Goal: Task Accomplishment & Management: Manage account settings

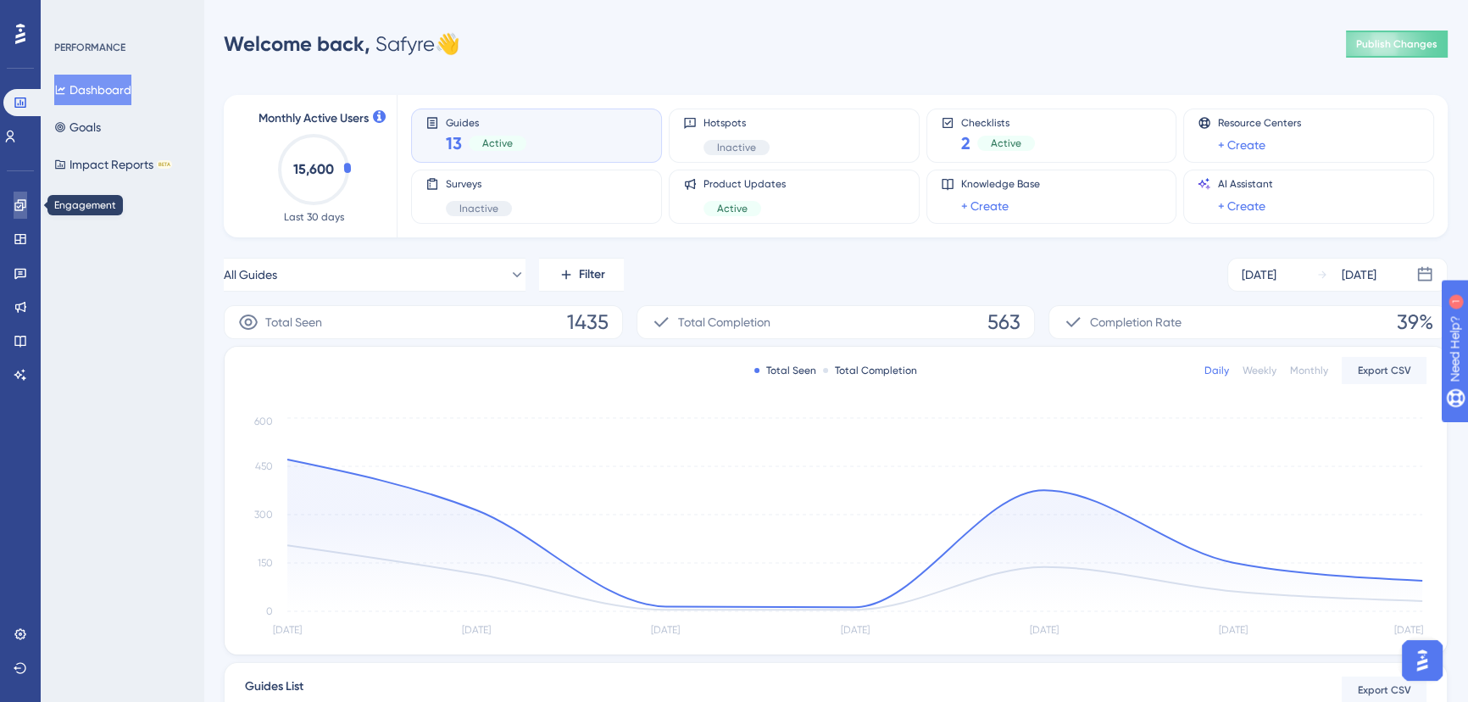
click at [23, 209] on icon at bounding box center [19, 204] width 11 height 11
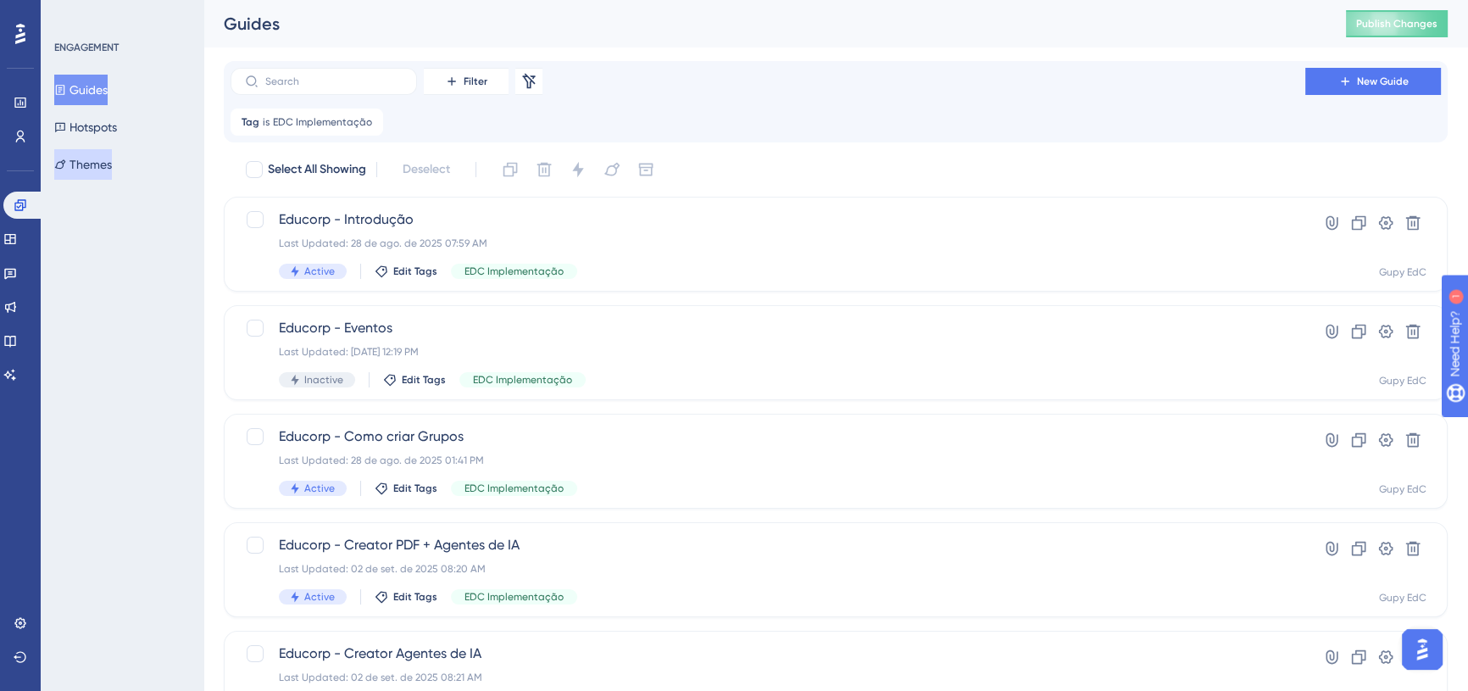
click at [94, 173] on button "Themes" at bounding box center [83, 164] width 58 height 31
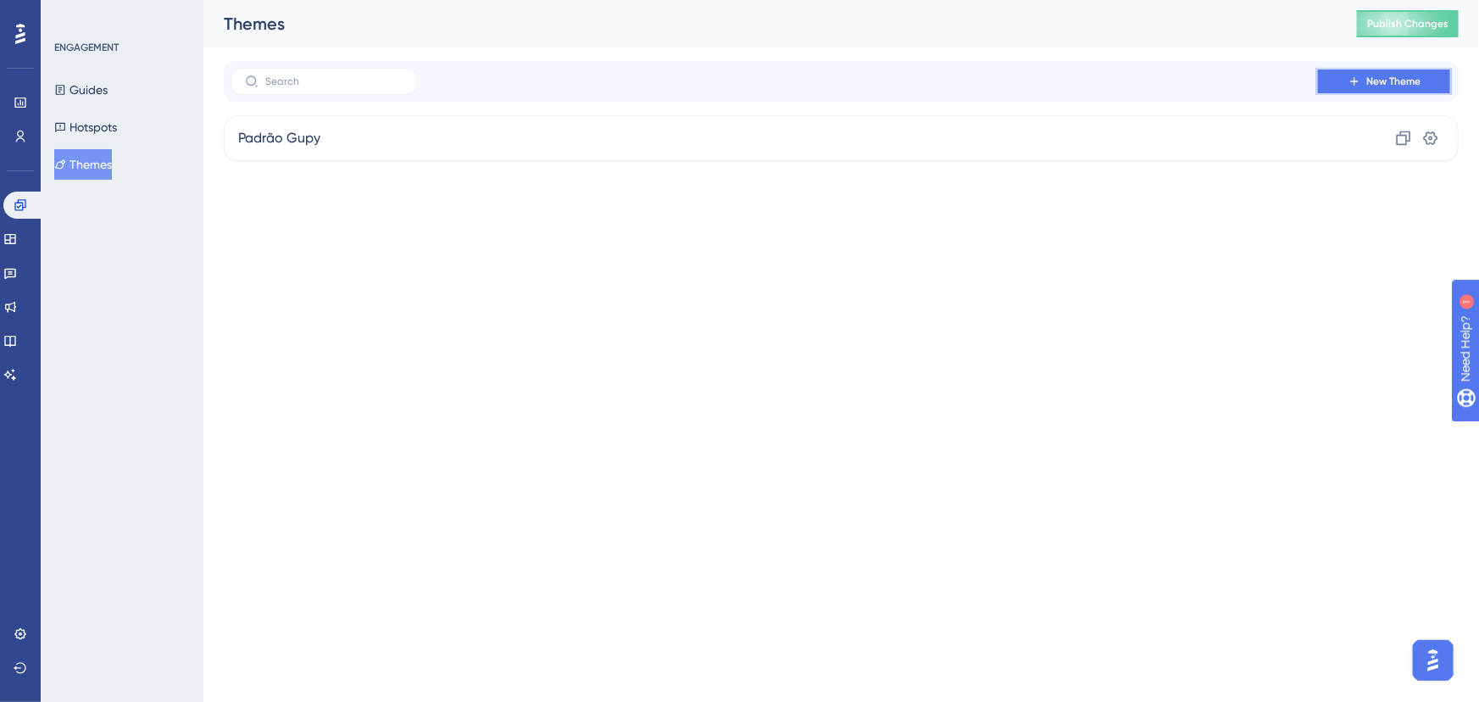
click at [1382, 82] on span "New Theme" at bounding box center [1393, 82] width 54 height 14
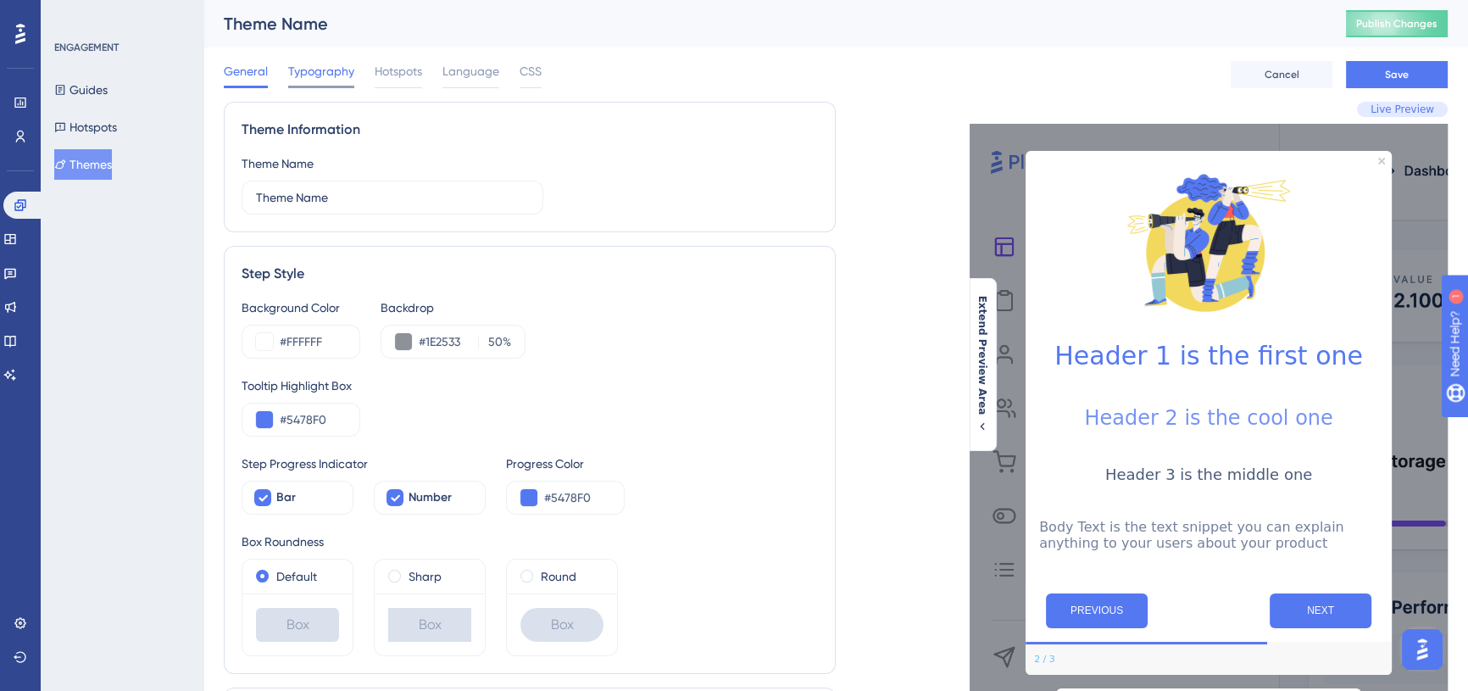
click at [314, 64] on span "Typography" at bounding box center [321, 71] width 66 height 20
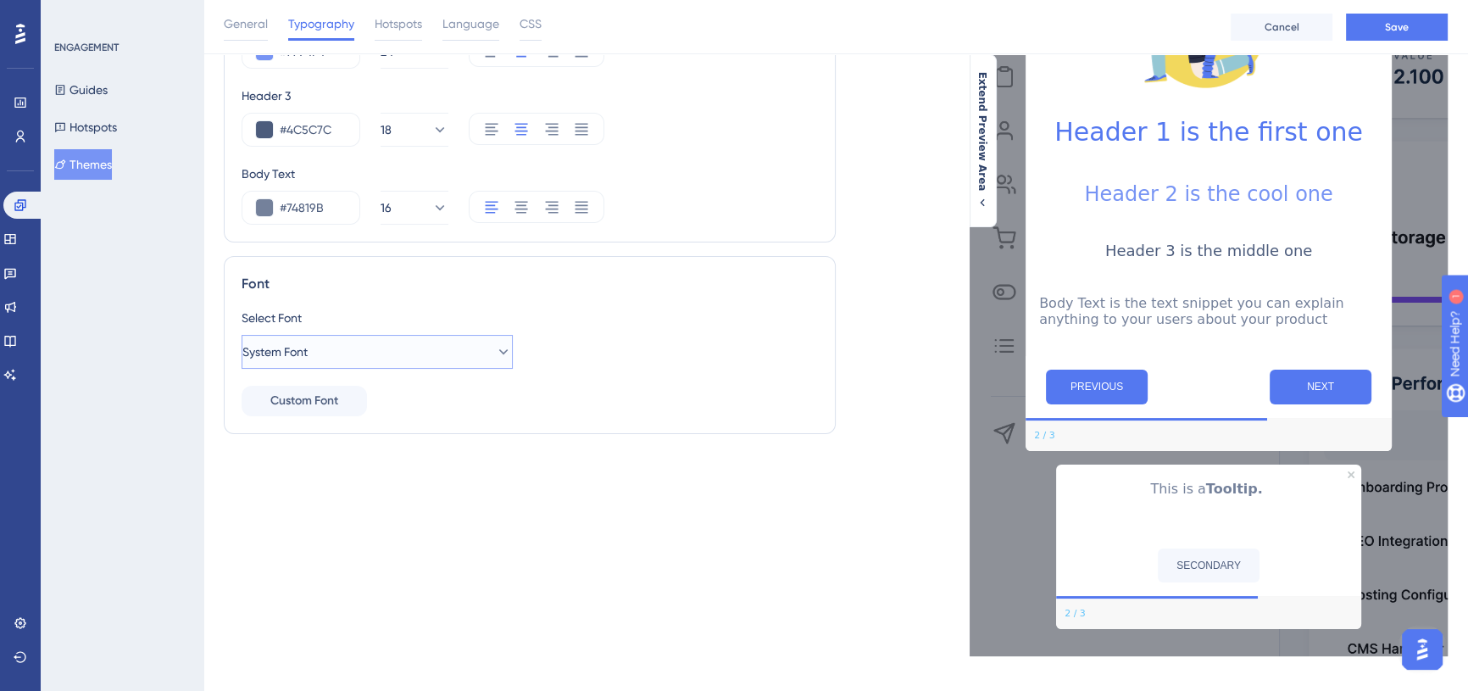
click at [455, 348] on button "System Font" at bounding box center [376, 352] width 271 height 34
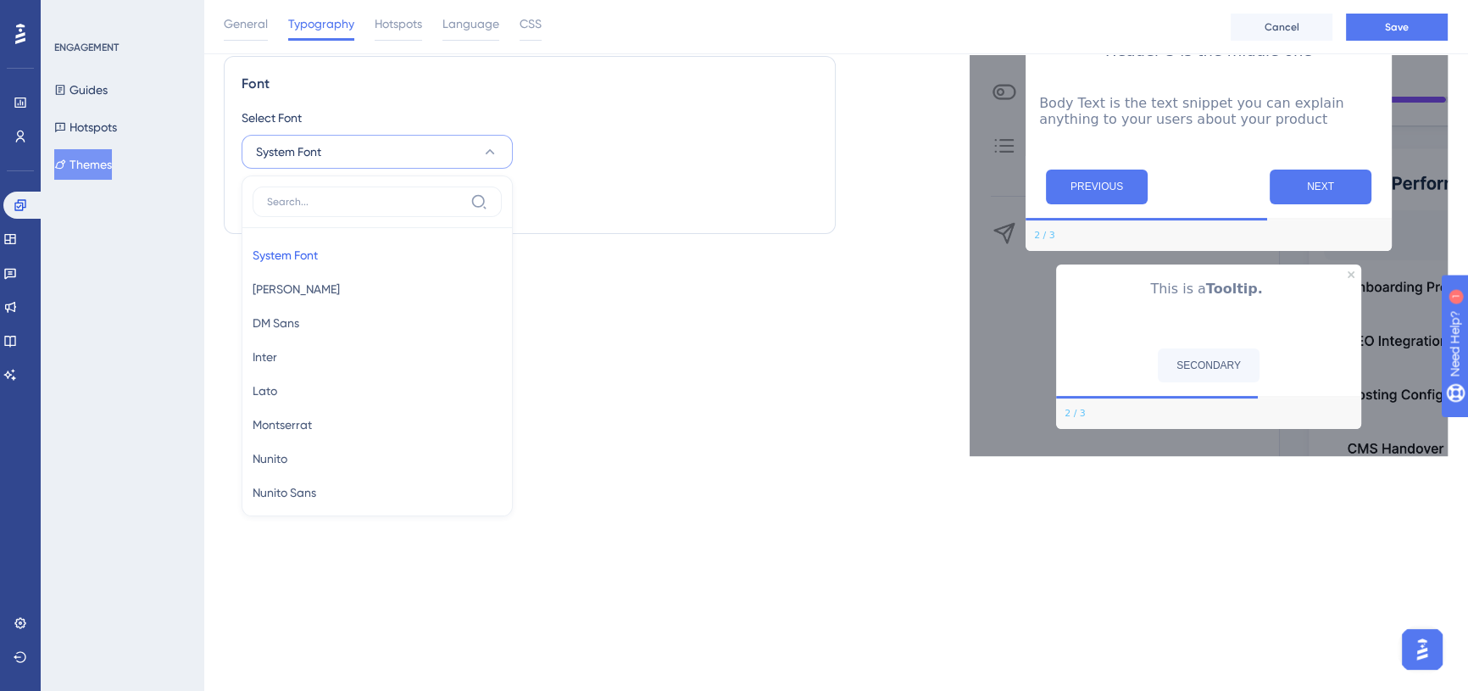
click at [17, 21] on div at bounding box center [20, 33] width 27 height 27
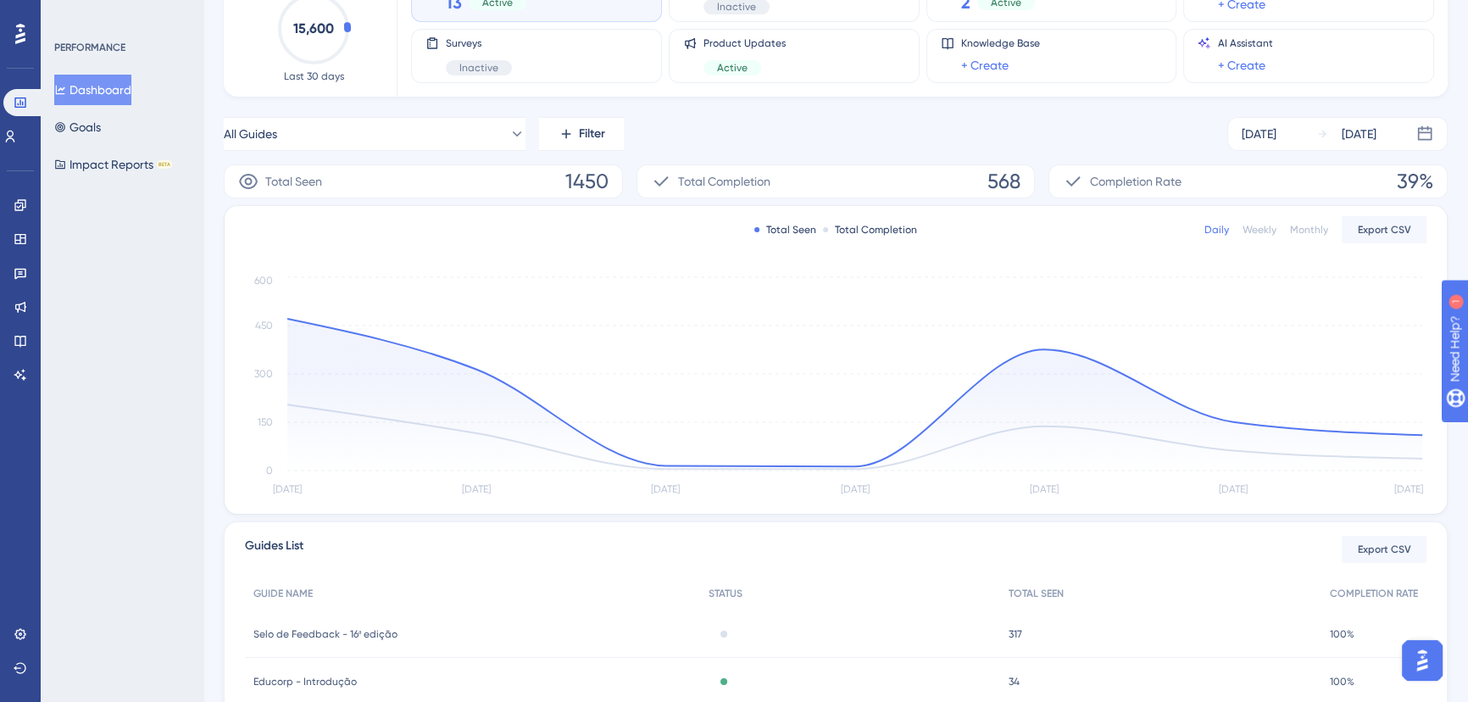
scroll to position [153, 0]
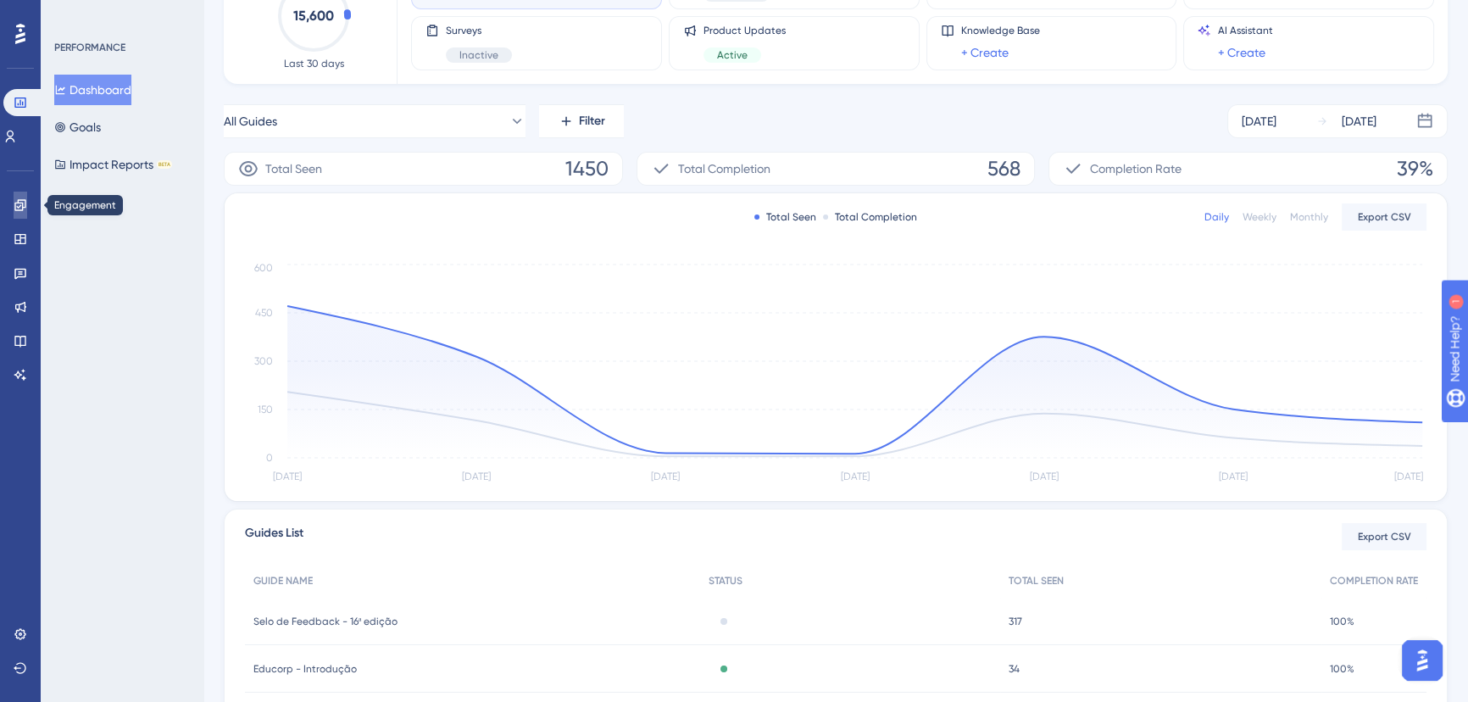
click at [22, 208] on icon at bounding box center [19, 204] width 11 height 11
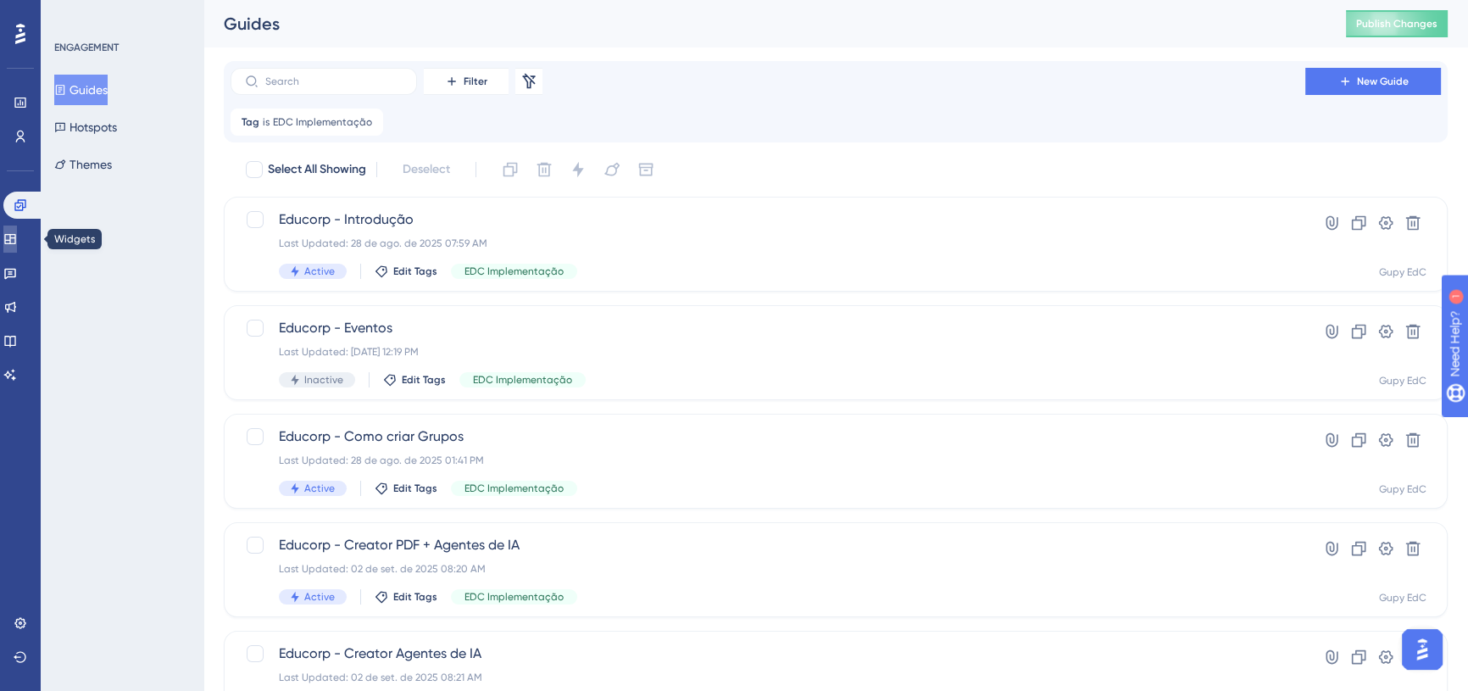
click at [17, 246] on link at bounding box center [10, 238] width 14 height 27
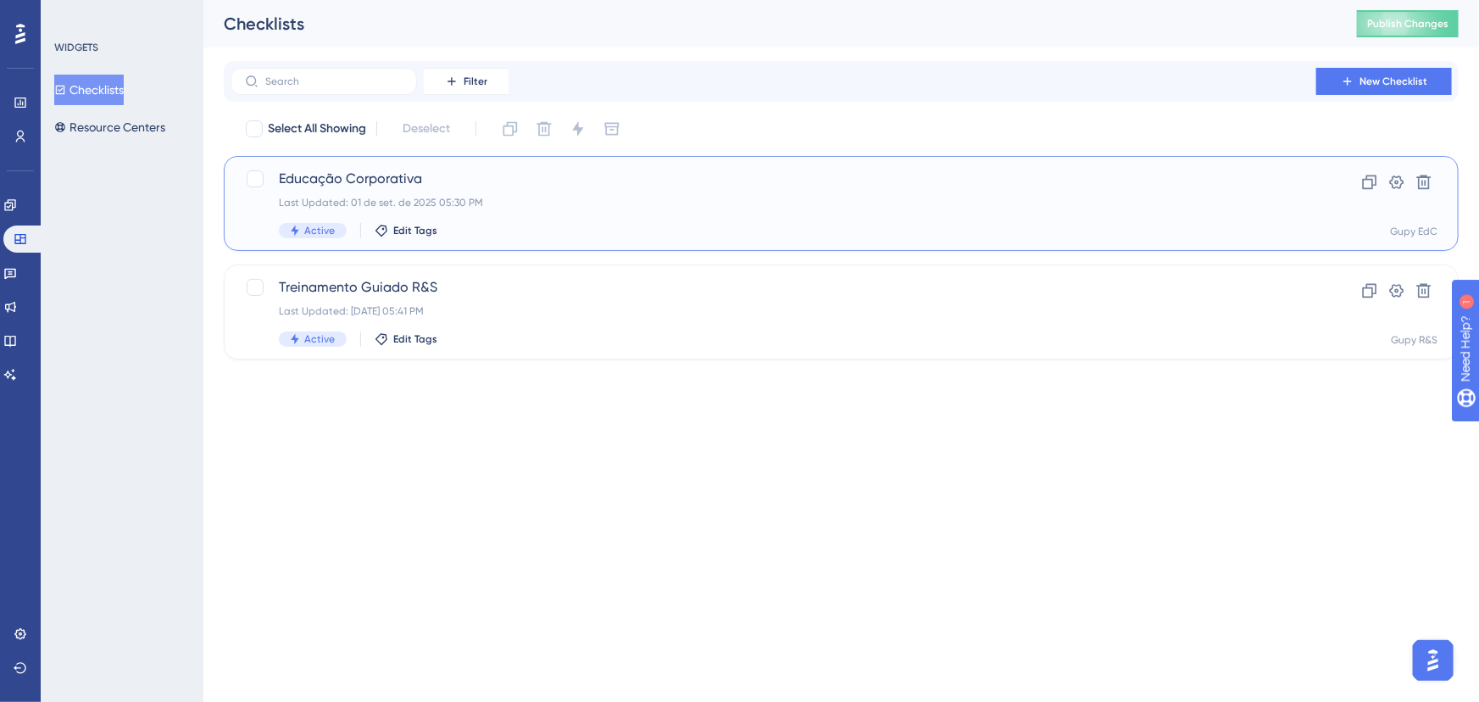
click at [644, 181] on span "Educação Corporativa" at bounding box center [773, 179] width 989 height 20
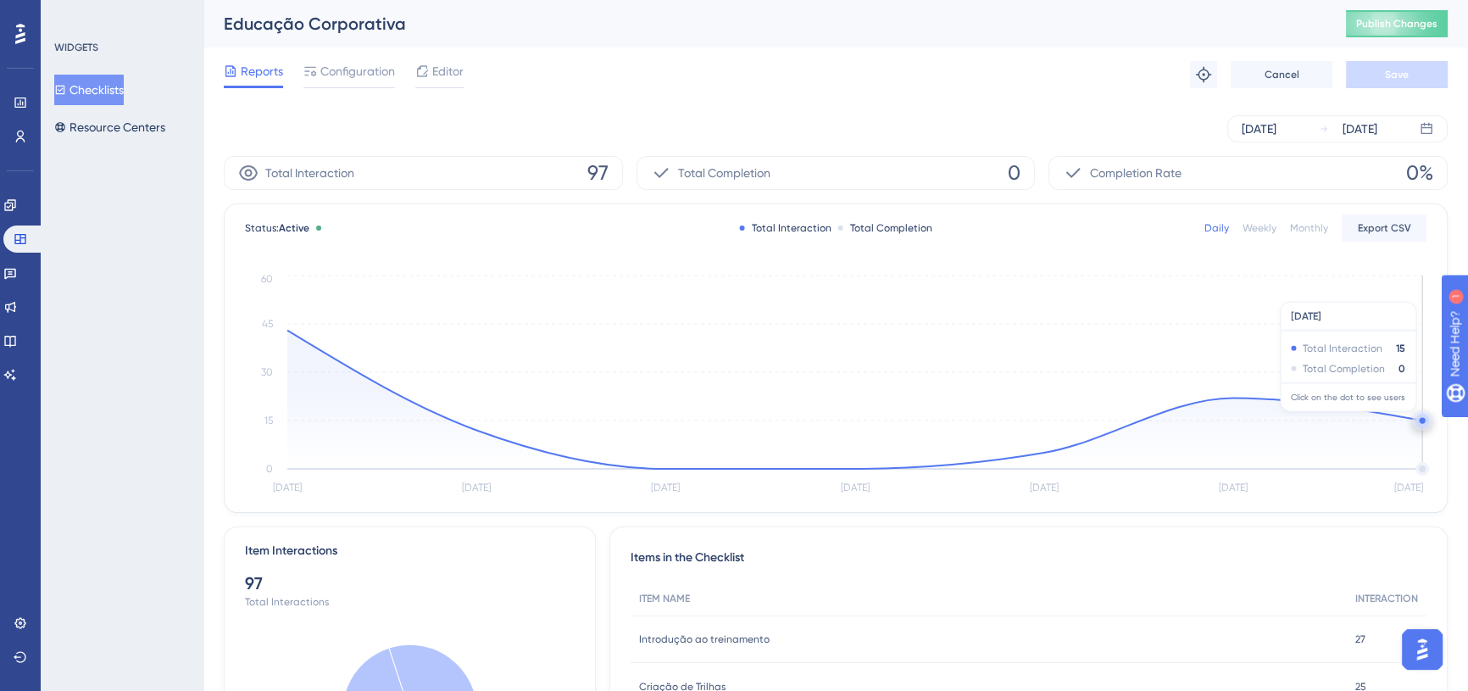
click at [1418, 419] on circle at bounding box center [1422, 420] width 14 height 14
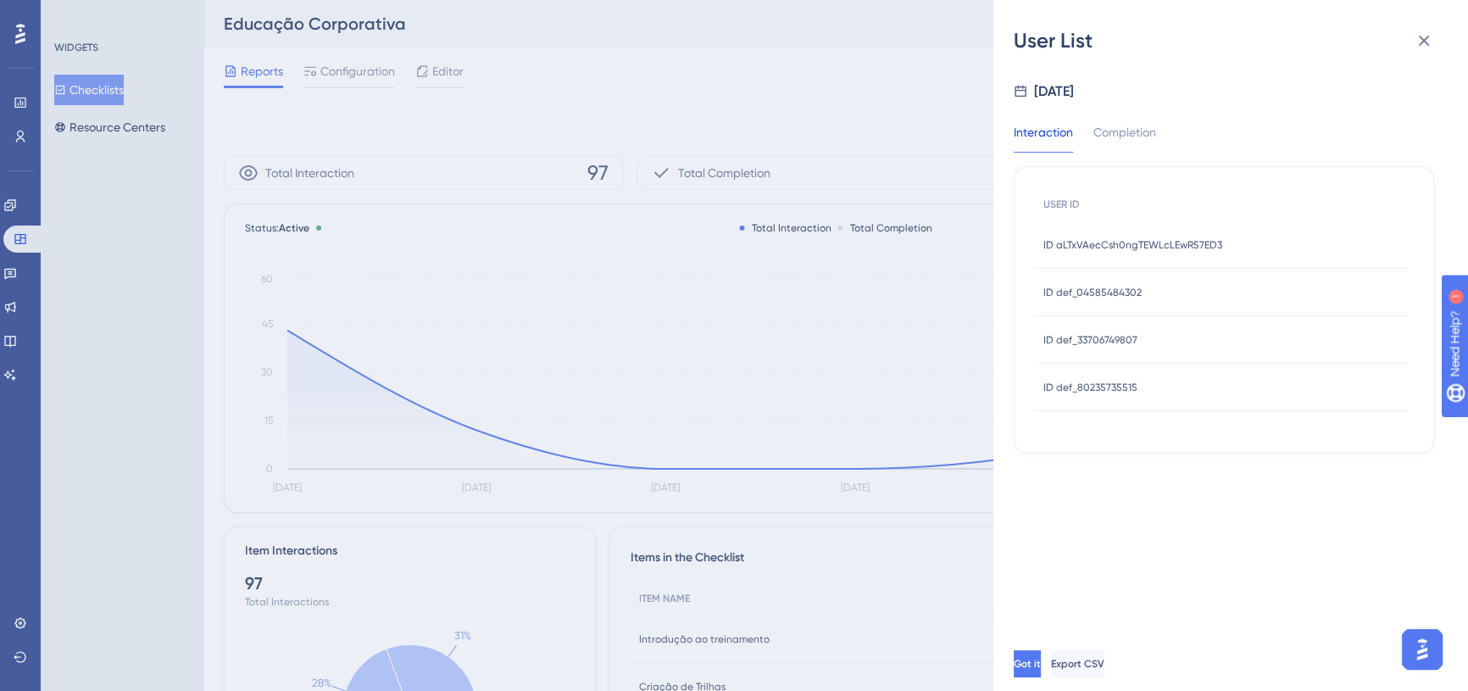
click at [1115, 251] on span "ID aLTxVAecCsh0ngTEWLcLEwR57ED3" at bounding box center [1132, 245] width 179 height 14
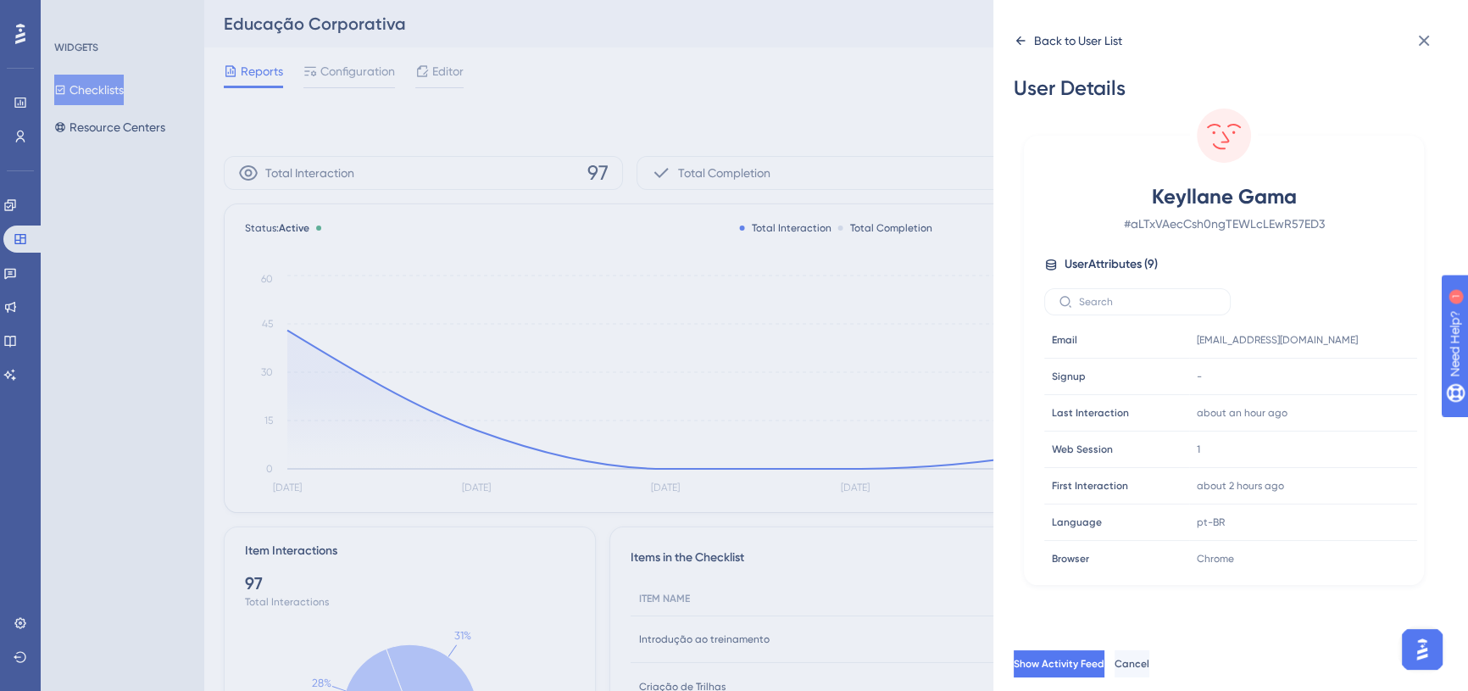
click at [1018, 43] on icon at bounding box center [1020, 40] width 9 height 8
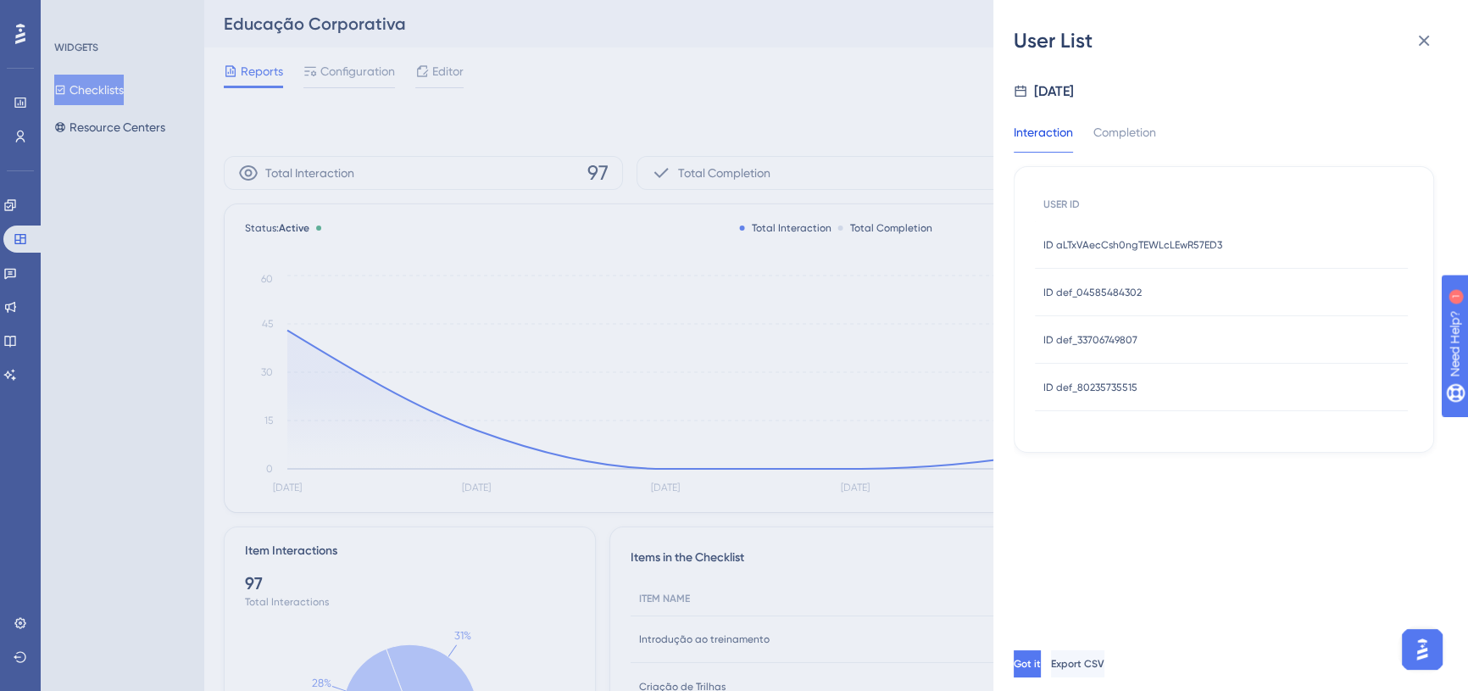
click at [1124, 284] on div "ID def_04585484302 ID def_04585484302" at bounding box center [1092, 292] width 98 height 47
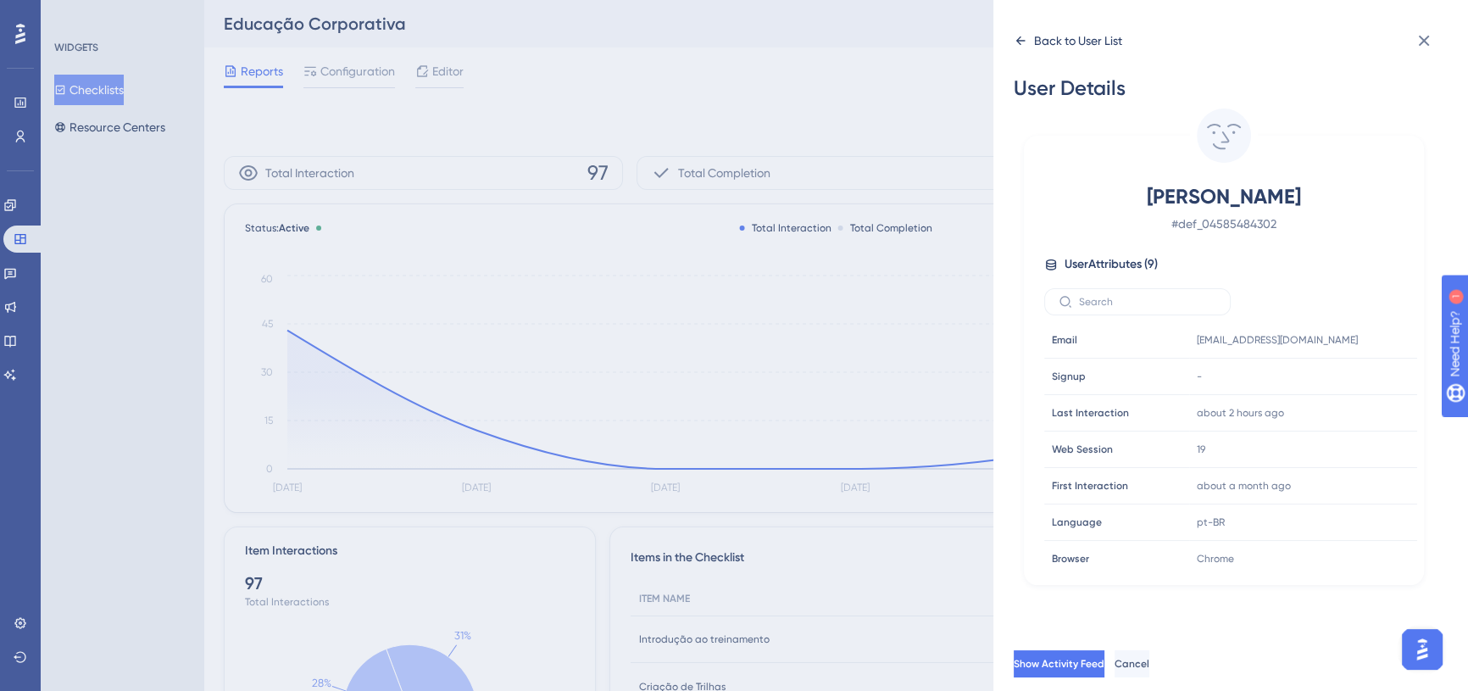
click at [1007, 50] on div "Back to User List User Details [PERSON_NAME] # def_04585484302 User Attributes …" at bounding box center [1230, 345] width 475 height 691
click at [1017, 36] on icon at bounding box center [1020, 41] width 14 height 14
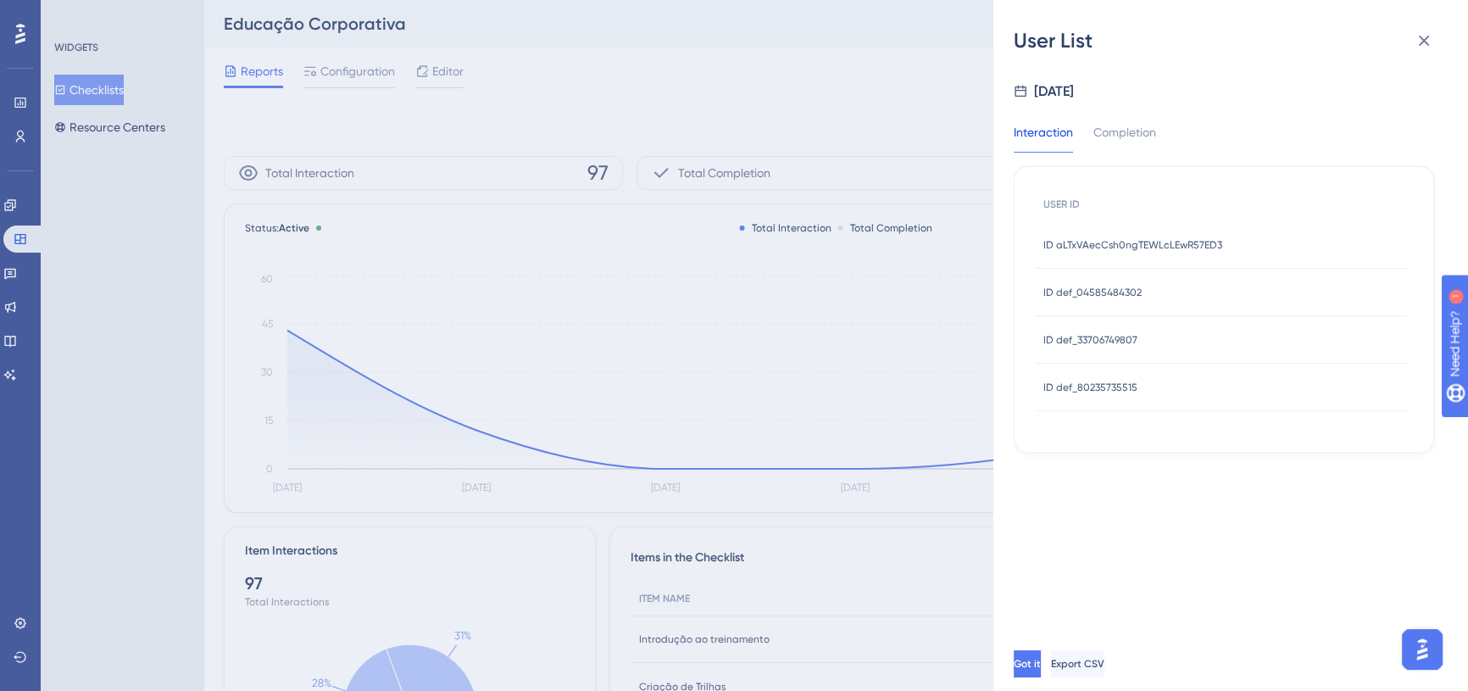
click at [1114, 334] on span "ID def_33706749807" at bounding box center [1090, 340] width 94 height 14
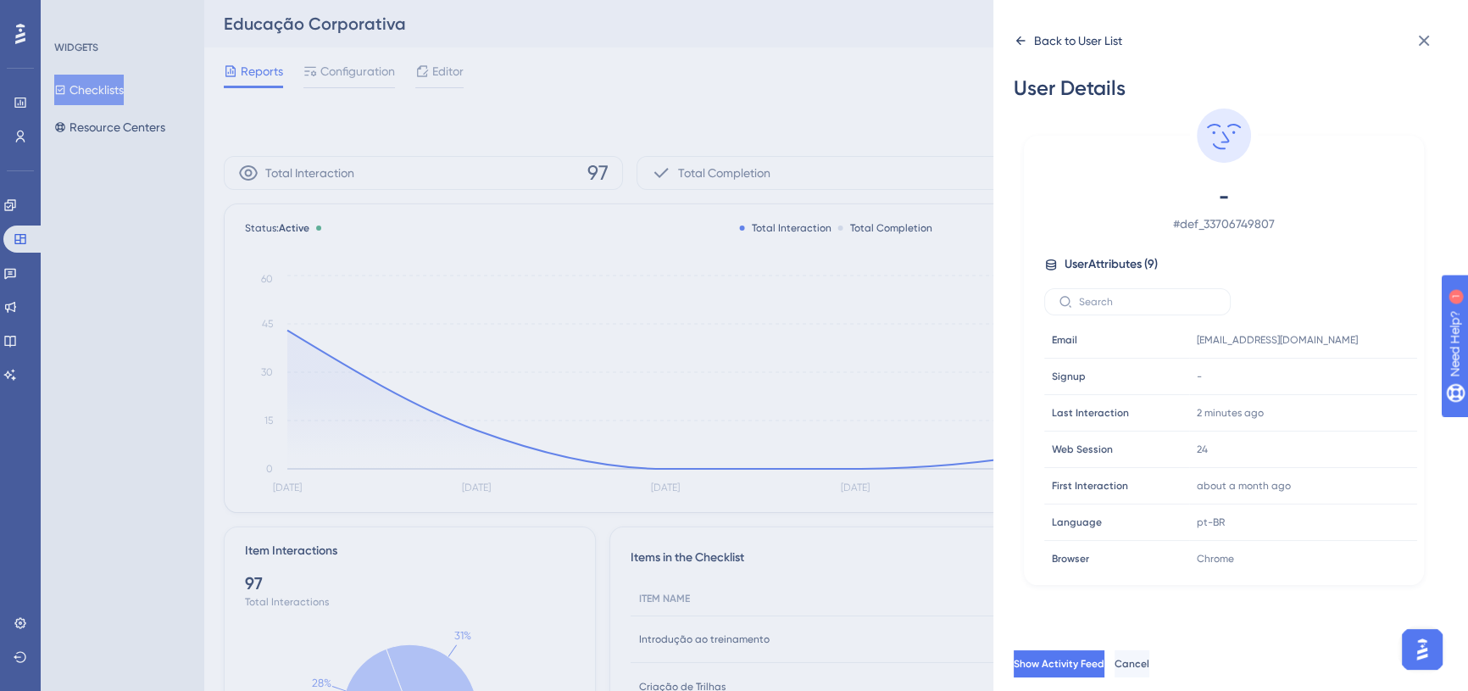
click at [1013, 41] on icon at bounding box center [1020, 41] width 14 height 14
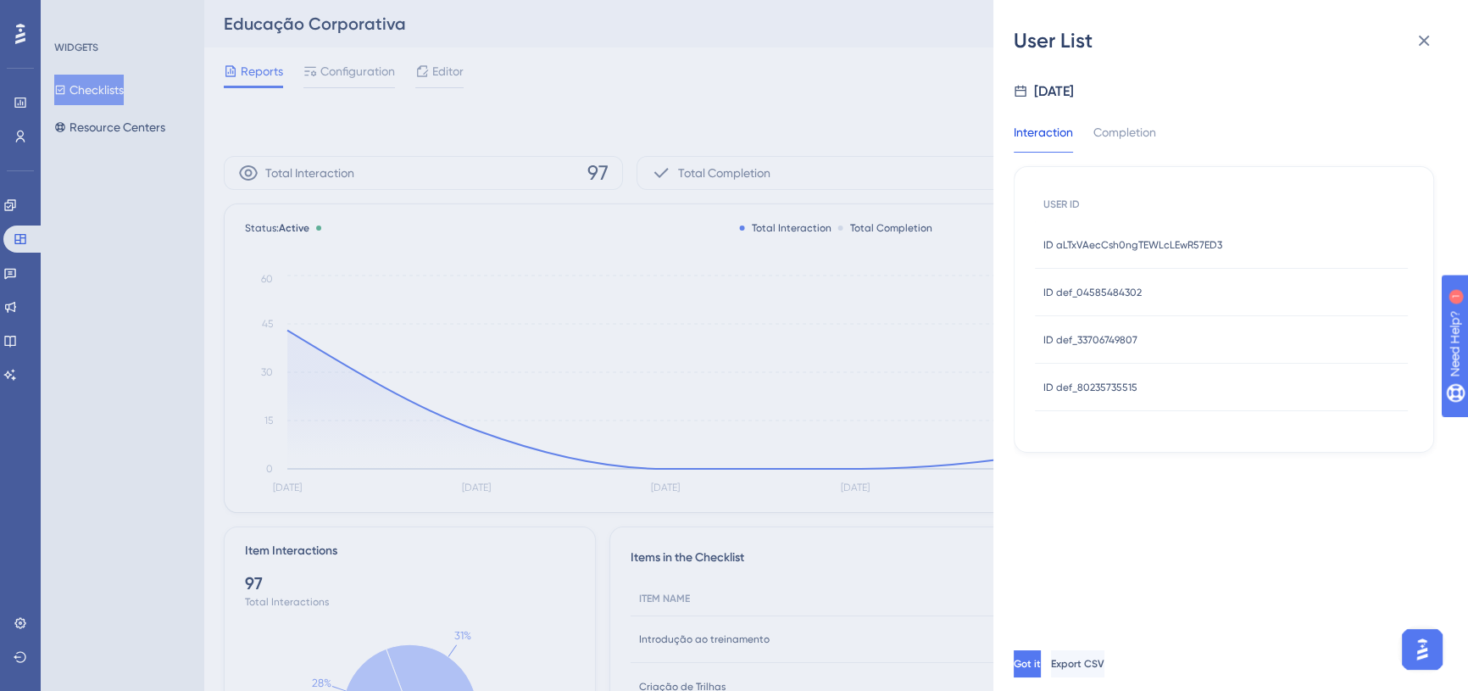
click at [21, 262] on div "User List [DATE] Interaction Completion USER ID ID aLTxVAecCsh0ngTEWLcLEwR57ED3…" at bounding box center [734, 345] width 1468 height 691
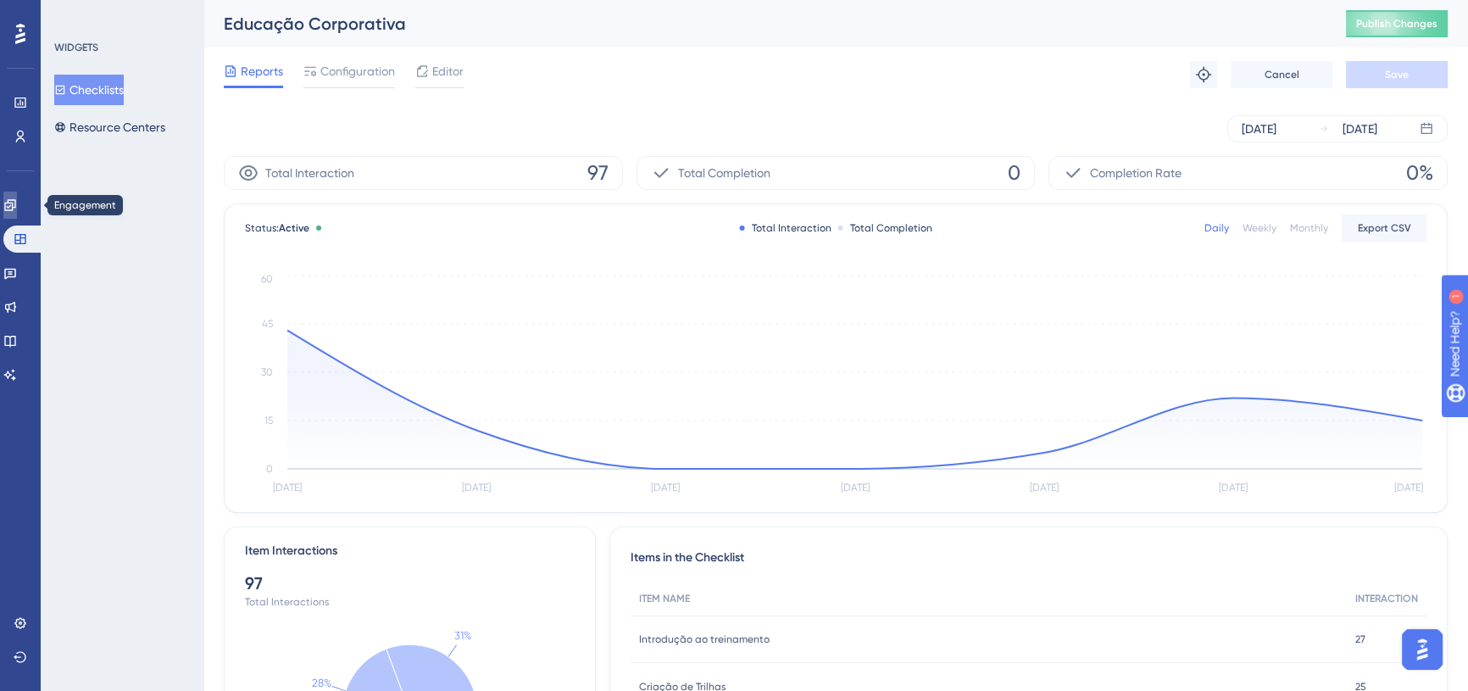
click at [17, 198] on icon at bounding box center [10, 205] width 14 height 14
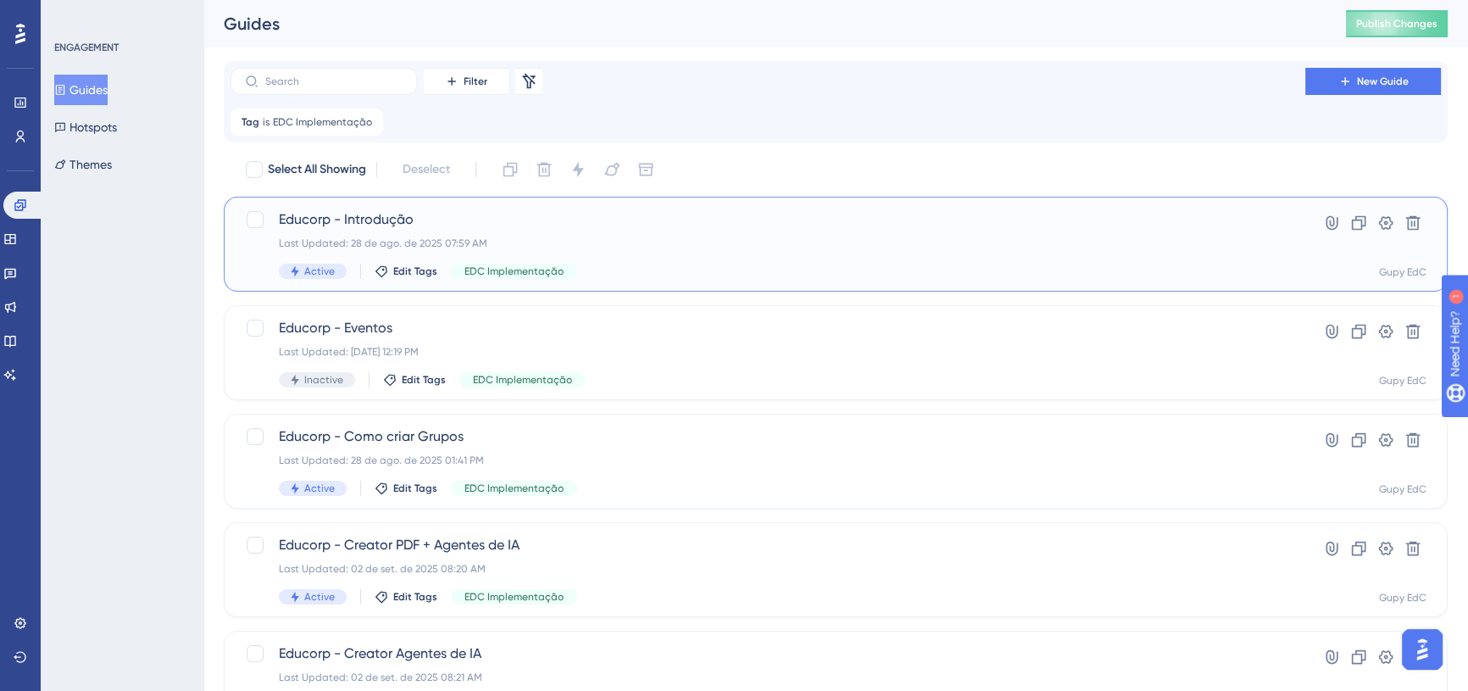
click at [561, 227] on span "Educorp - Introdução" at bounding box center [768, 219] width 978 height 20
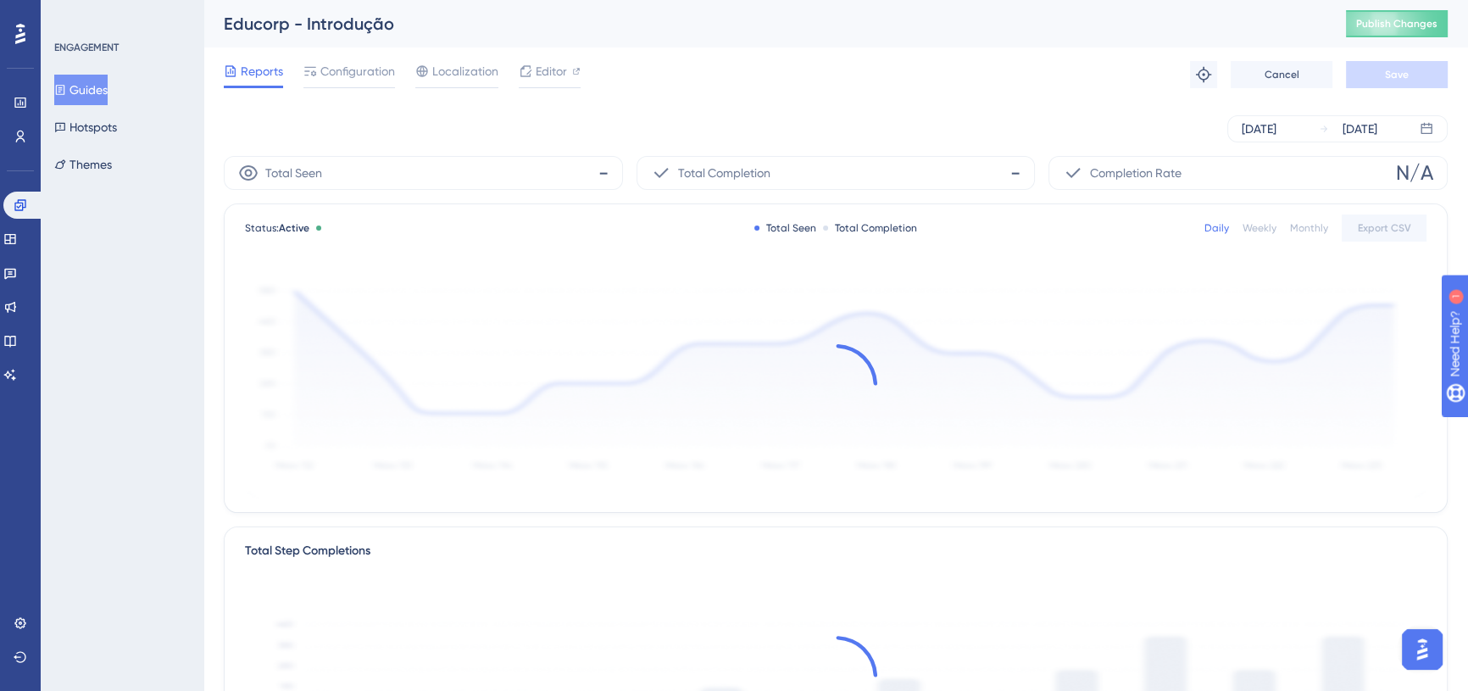
scroll to position [76, 0]
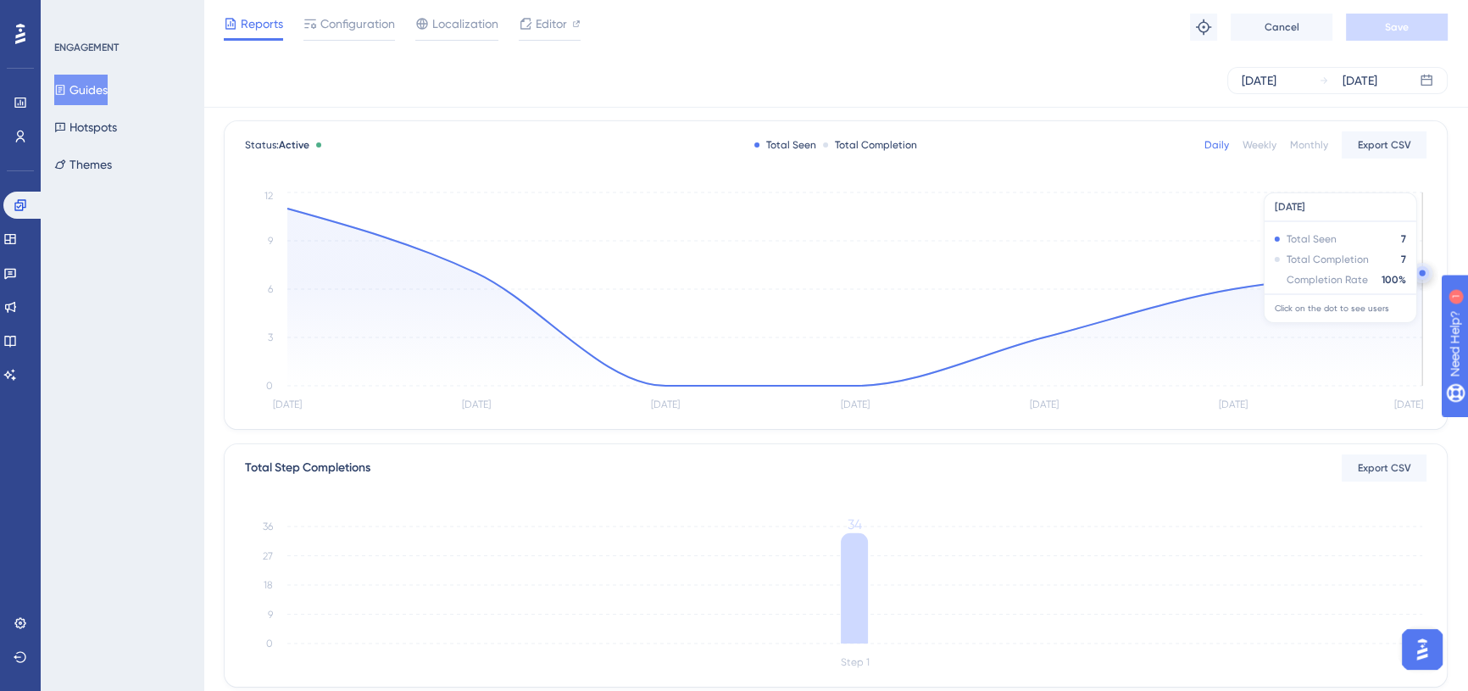
click at [1418, 271] on circle at bounding box center [1422, 273] width 14 height 14
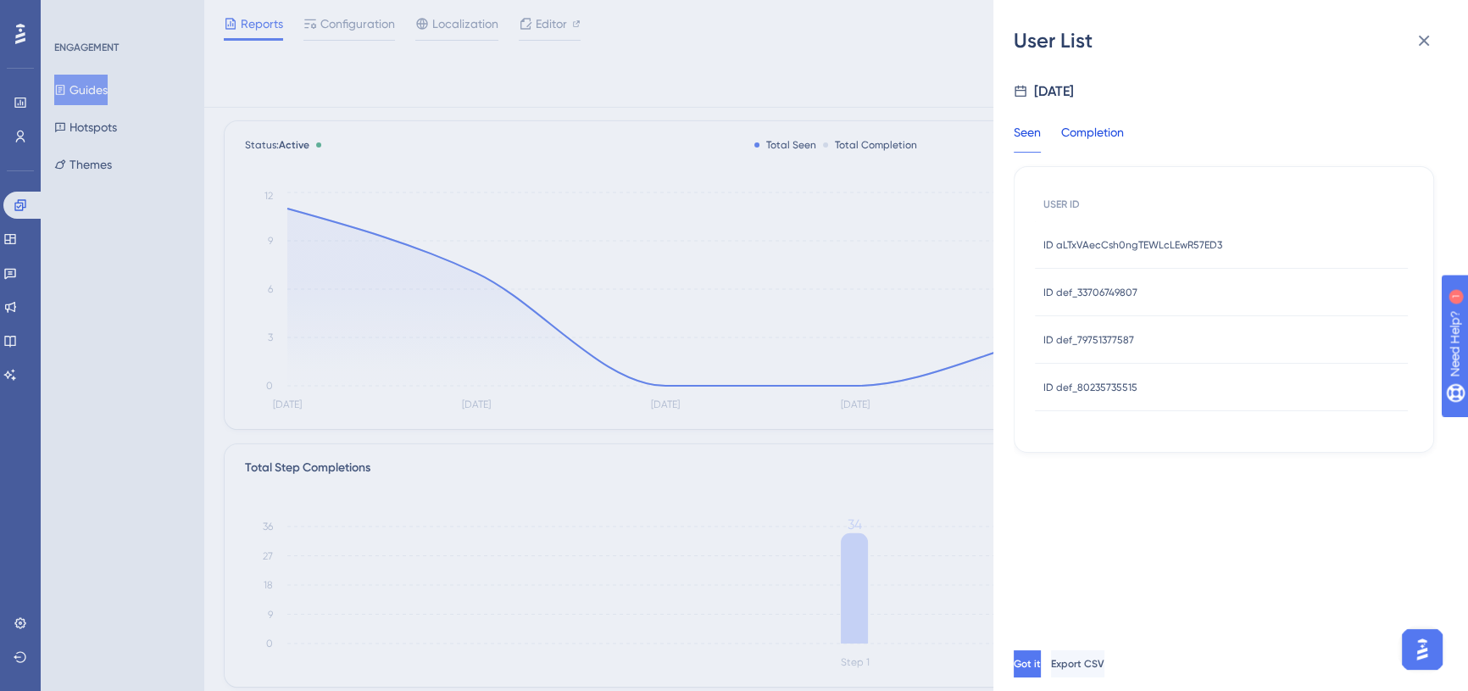
click at [1109, 136] on div "Completion" at bounding box center [1092, 137] width 63 height 31
click at [1138, 299] on div "ID def_33706749807 ID def_33706749807" at bounding box center [1221, 292] width 373 height 47
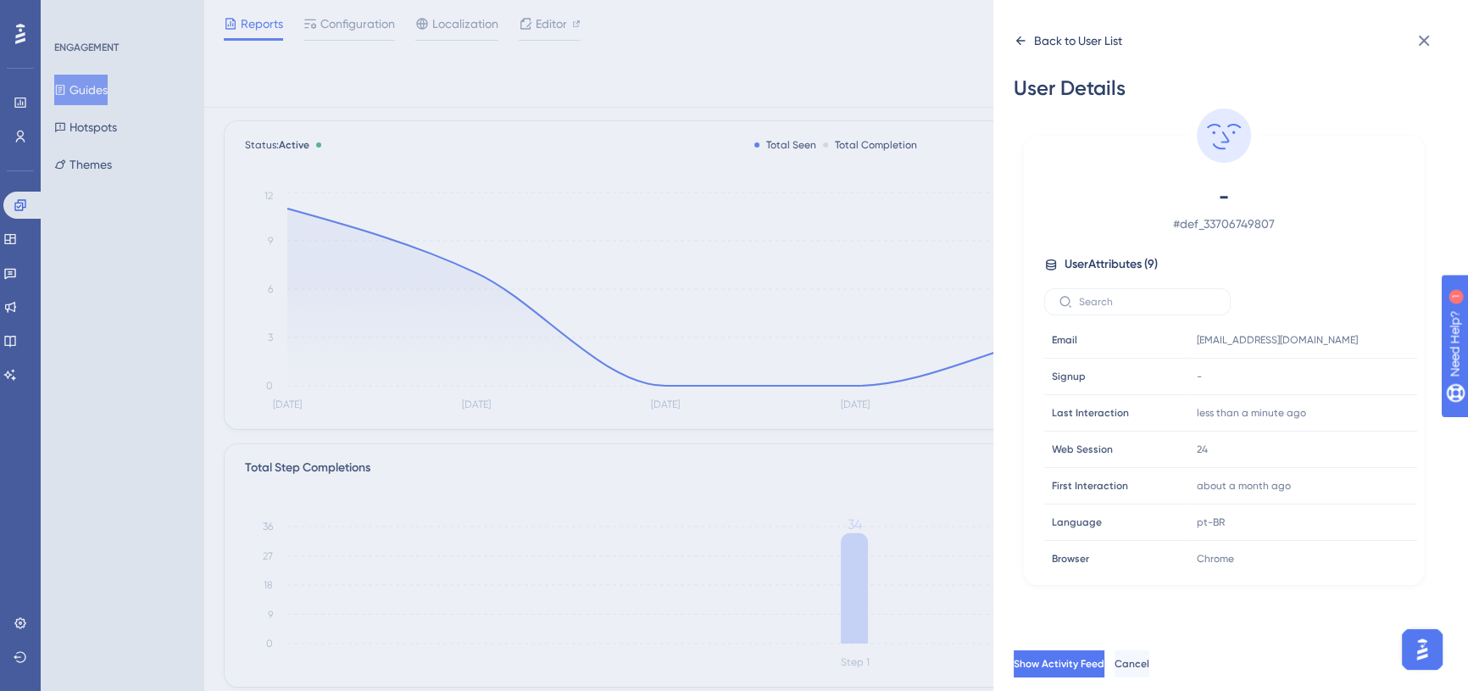
click at [1021, 45] on icon at bounding box center [1020, 41] width 14 height 14
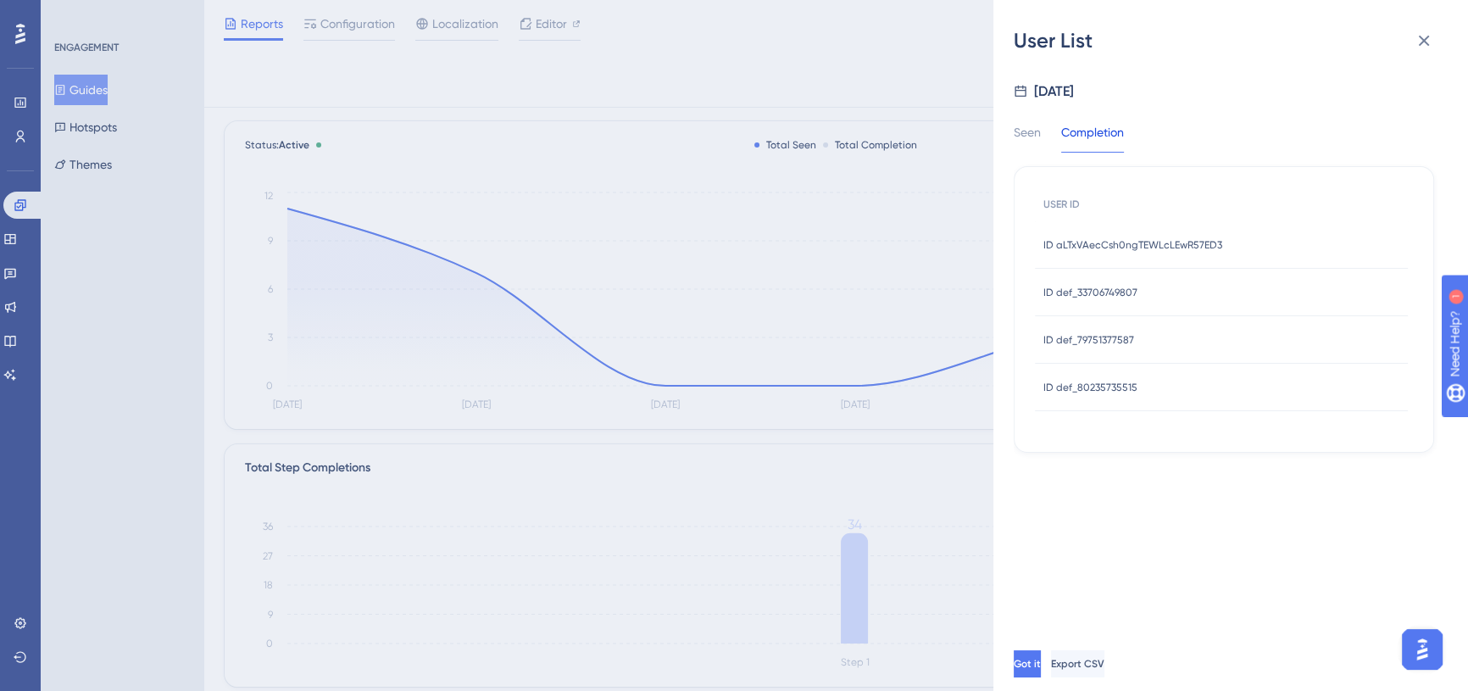
click at [1144, 327] on div "ID def_79751377587 ID def_79751377587" at bounding box center [1221, 339] width 373 height 47
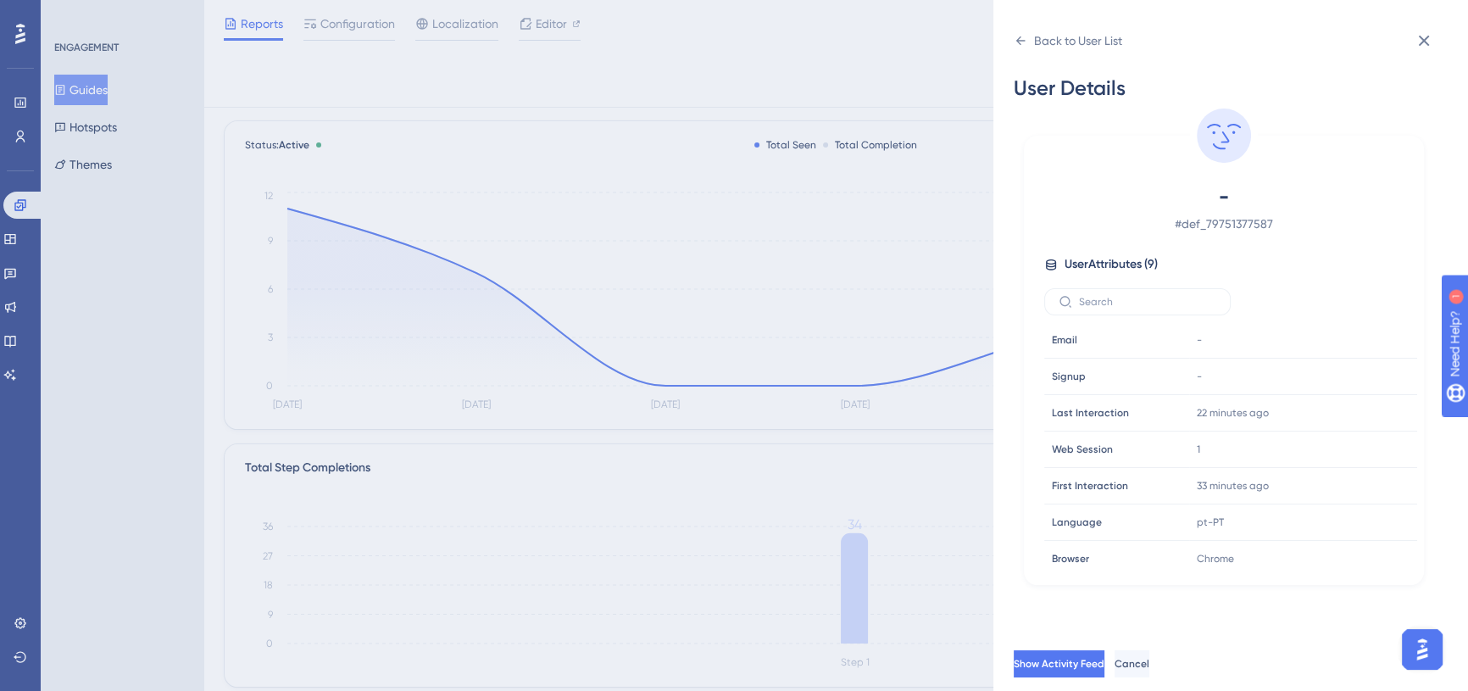
click at [1125, 341] on div "Email Email" at bounding box center [1102, 340] width 115 height 34
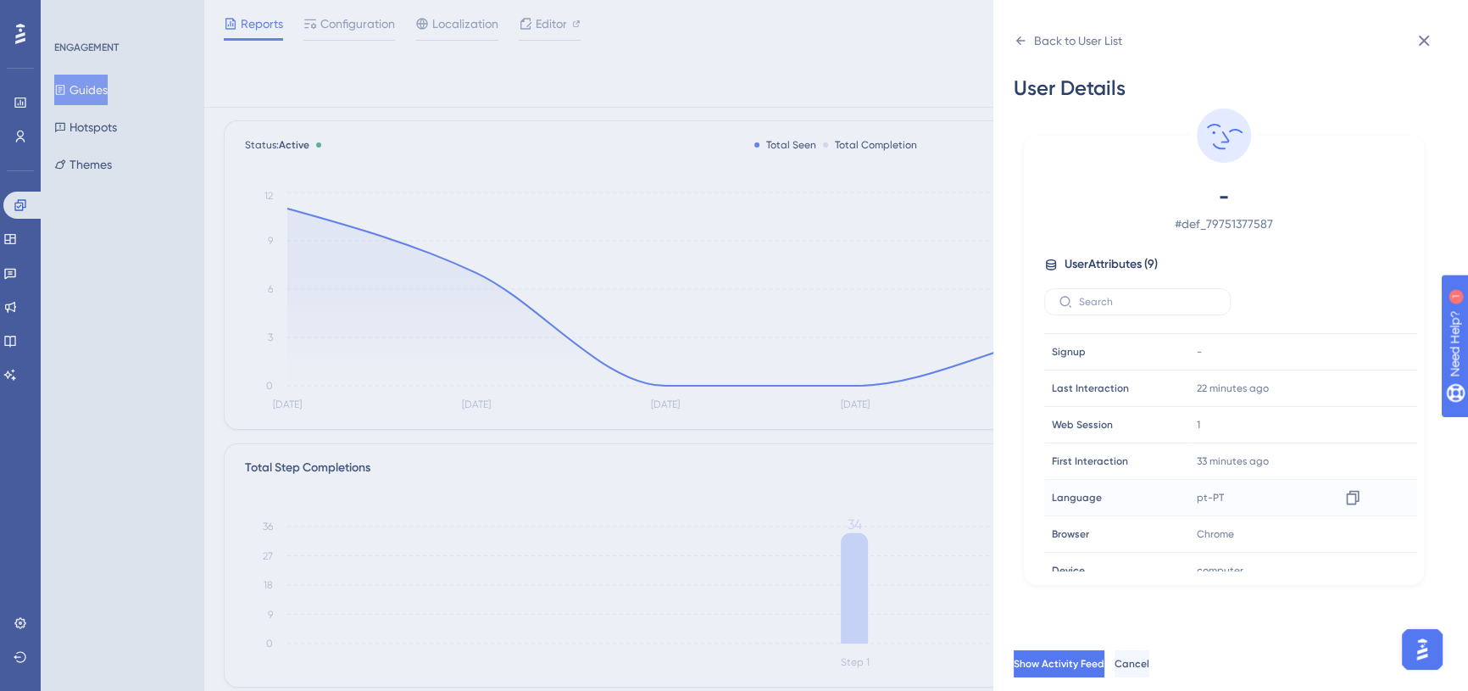
scroll to position [0, 0]
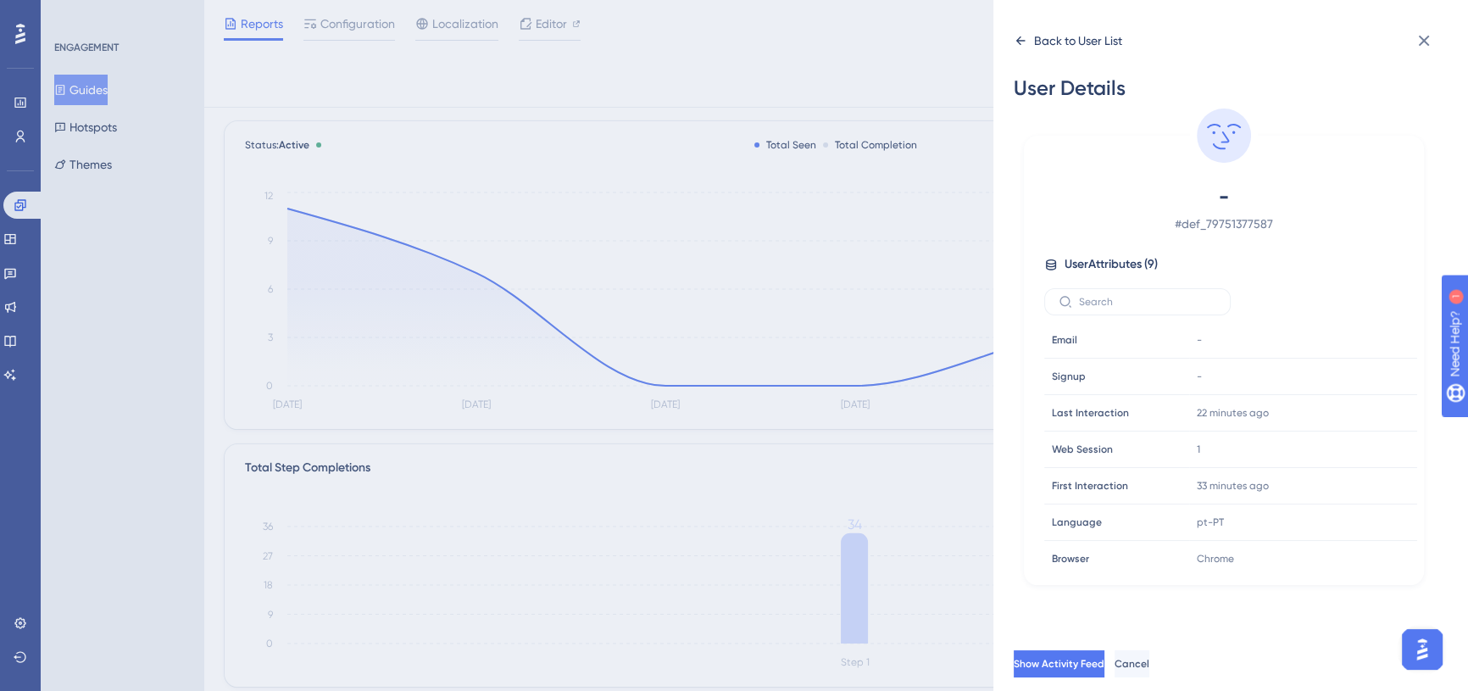
click at [1023, 45] on icon at bounding box center [1020, 41] width 14 height 14
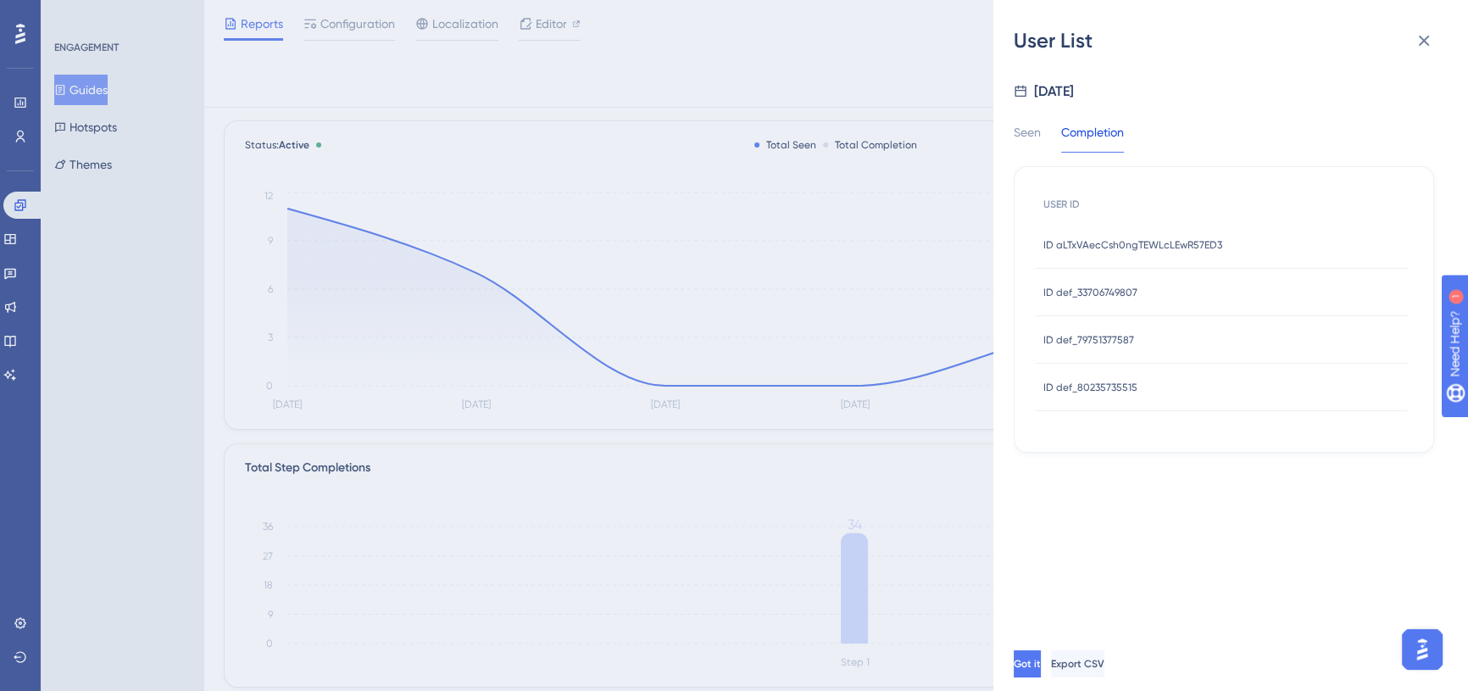
click at [1162, 387] on div "ID def_80235735515 ID def_80235735515" at bounding box center [1221, 387] width 373 height 47
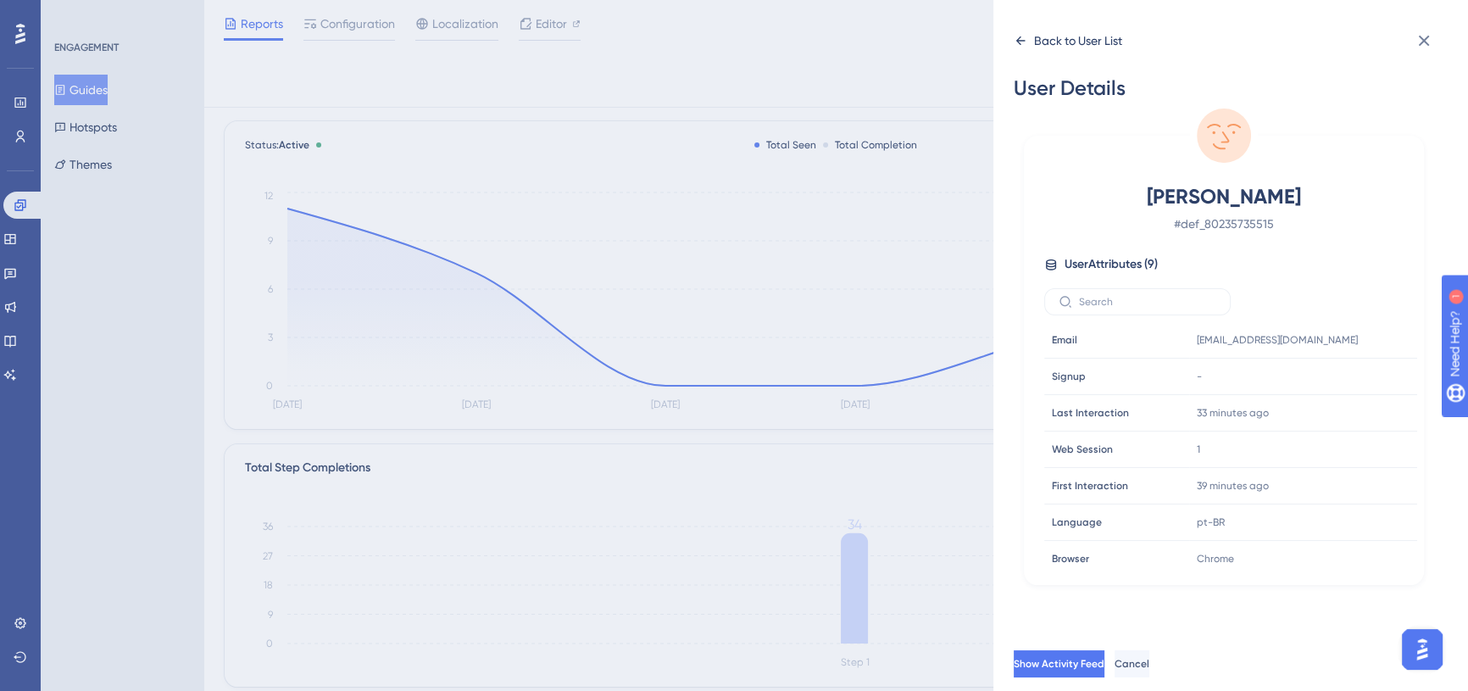
click at [1025, 49] on div "Back to User List" at bounding box center [1067, 40] width 108 height 27
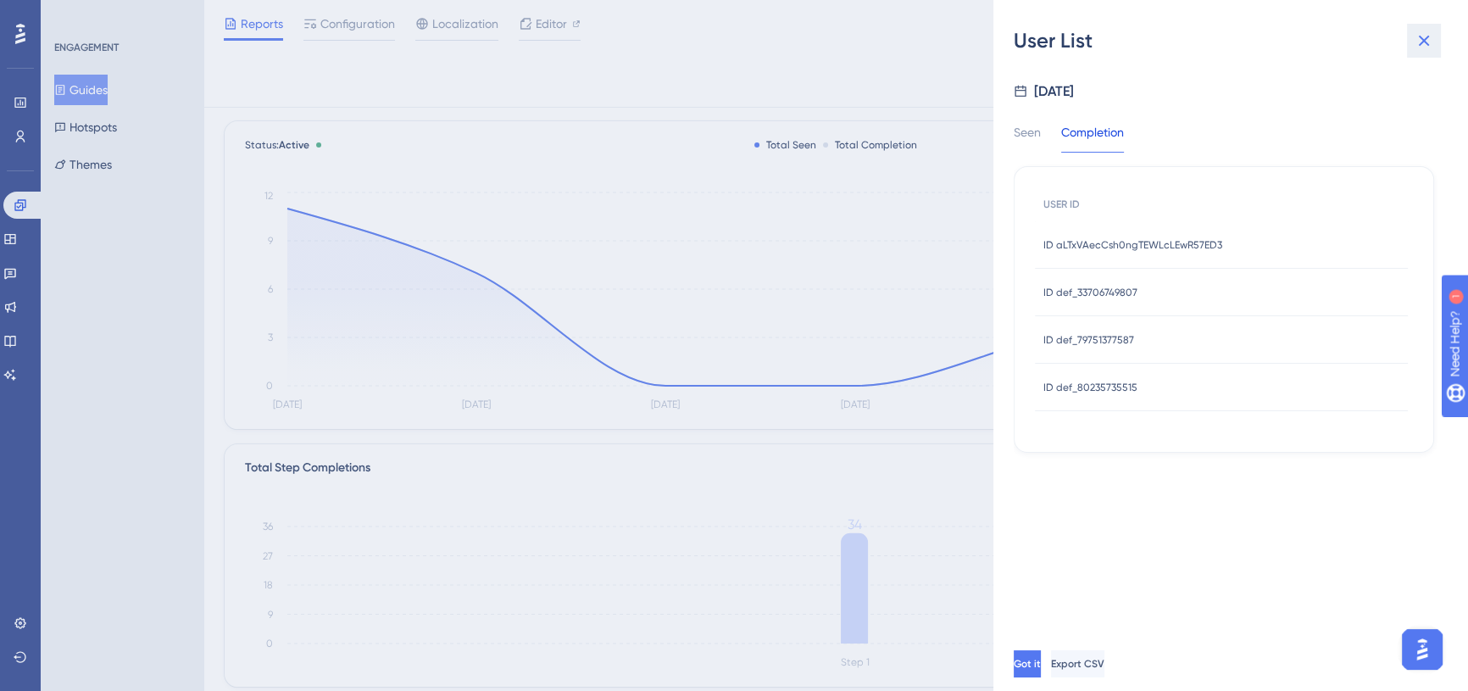
click at [1412, 39] on button at bounding box center [1424, 41] width 34 height 34
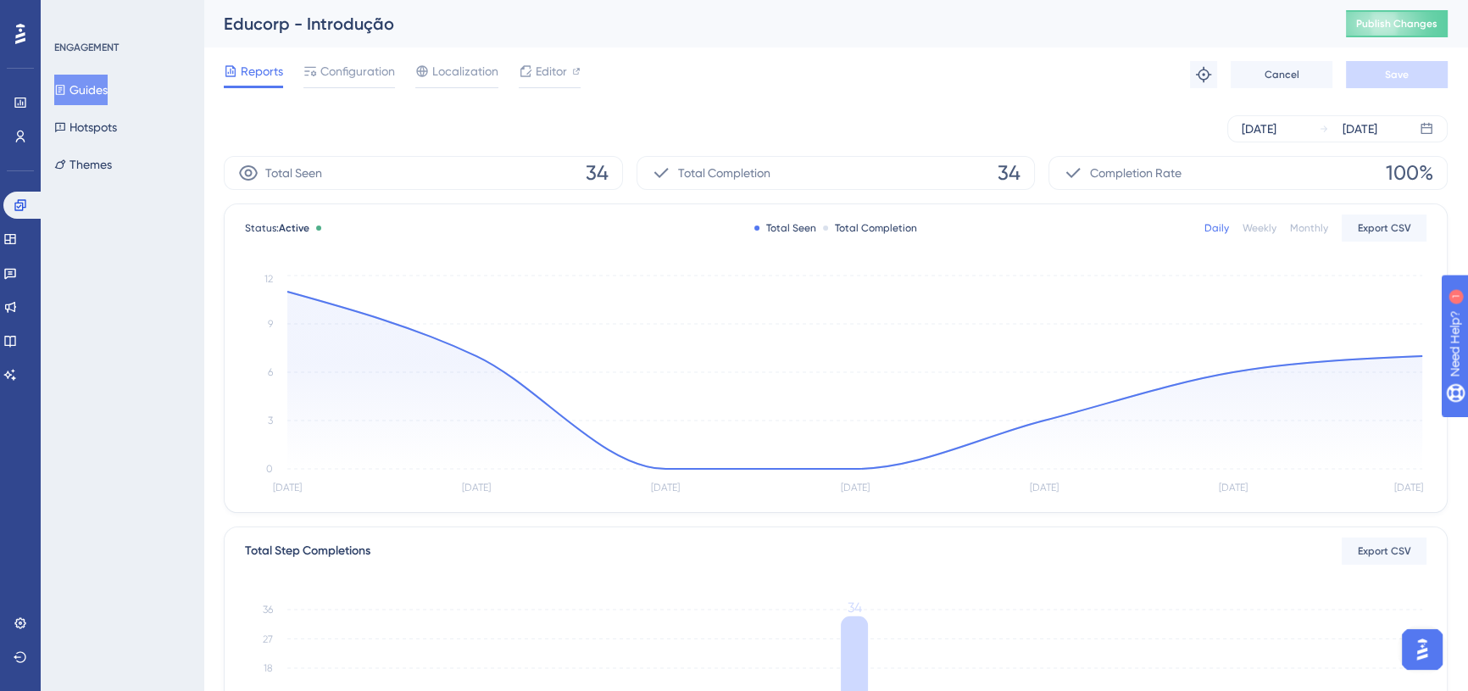
drag, startPoint x: 372, startPoint y: 75, endPoint x: 414, endPoint y: 83, distance: 43.0
click at [372, 75] on span "Configuration" at bounding box center [357, 71] width 75 height 20
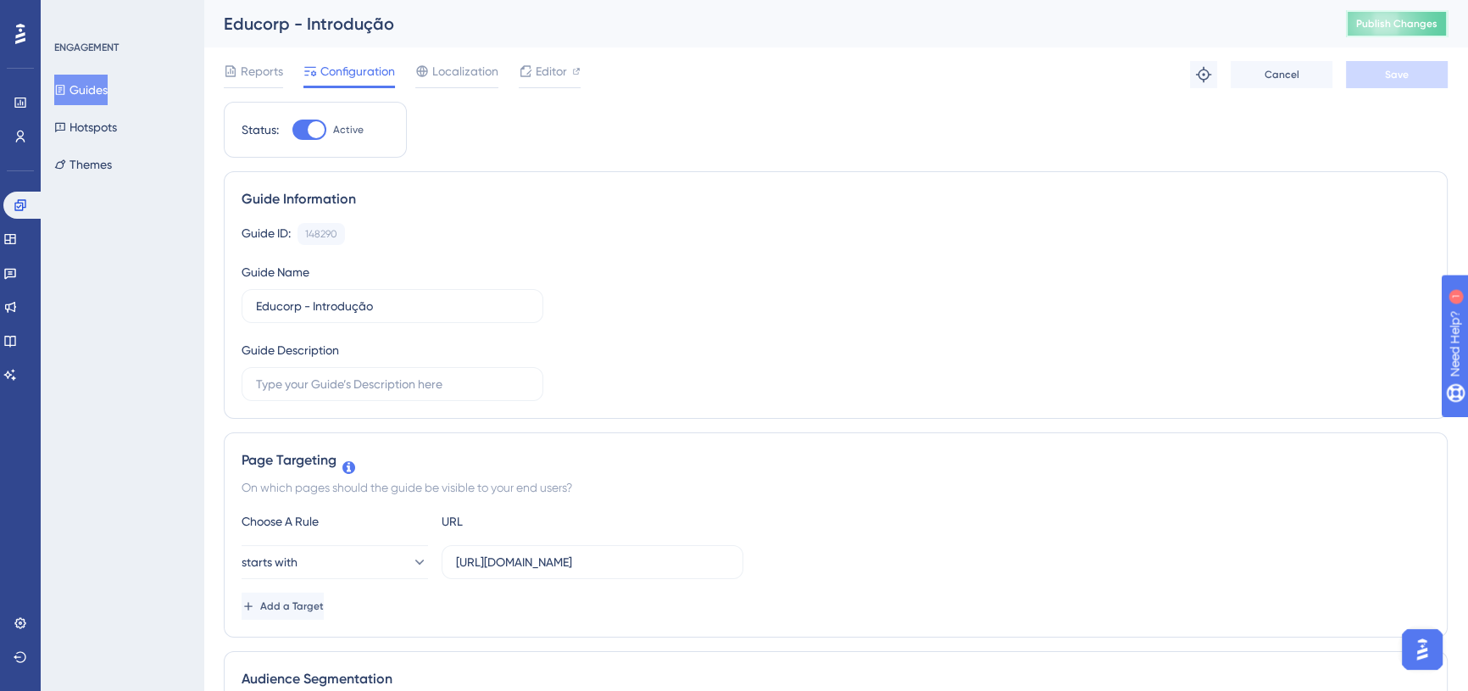
click at [1390, 25] on span "Publish Changes" at bounding box center [1396, 24] width 81 height 14
click at [28, 28] on div at bounding box center [20, 33] width 27 height 27
